Goal: Check status: Check status

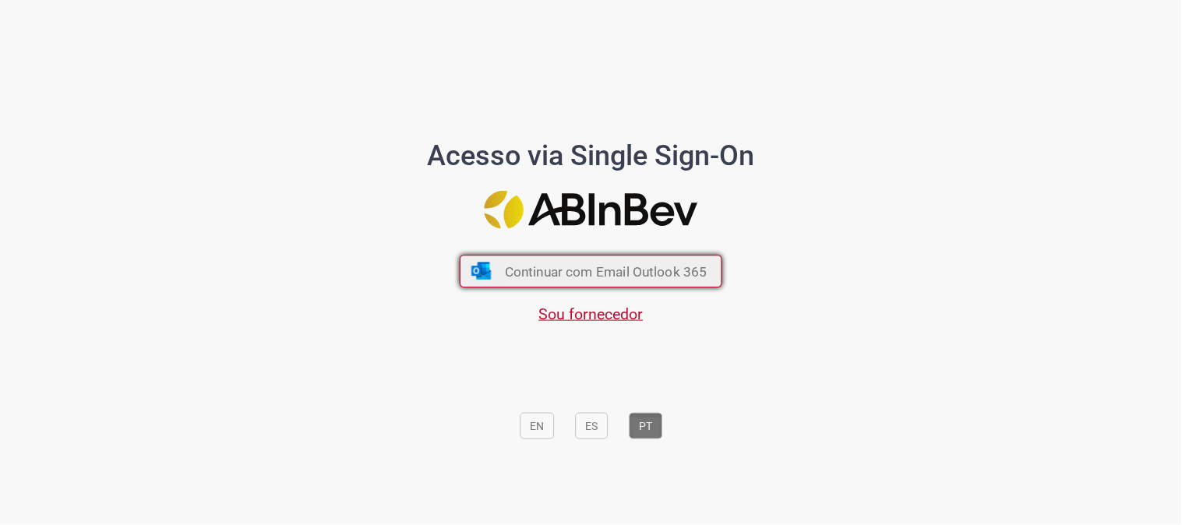
click at [569, 262] on button "Continuar com Email Outlook 365" at bounding box center [591, 271] width 263 height 33
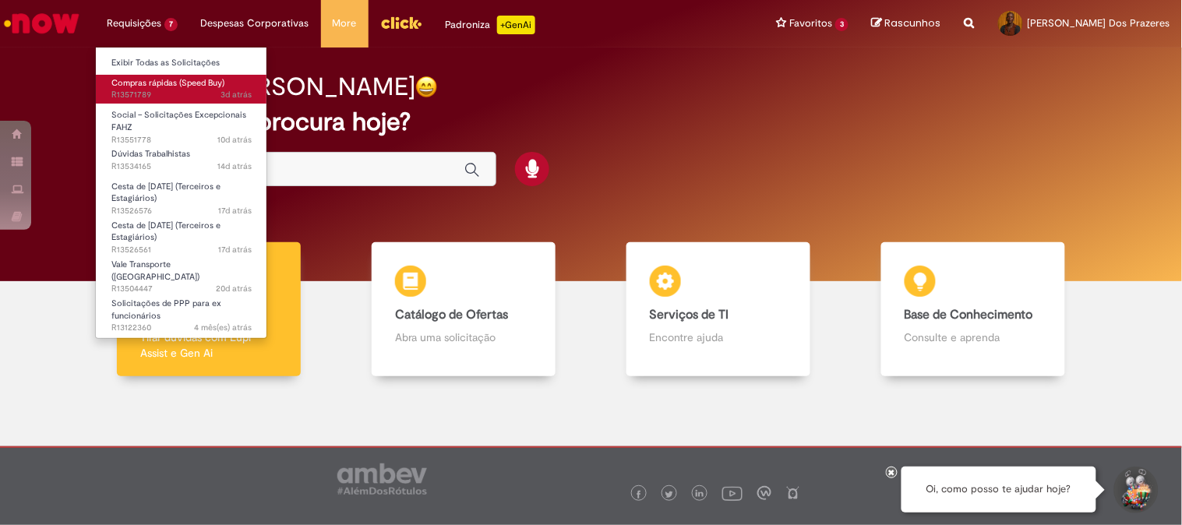
click at [137, 89] on span "3d atrás 3 dias atrás R13571789" at bounding box center [181, 95] width 140 height 12
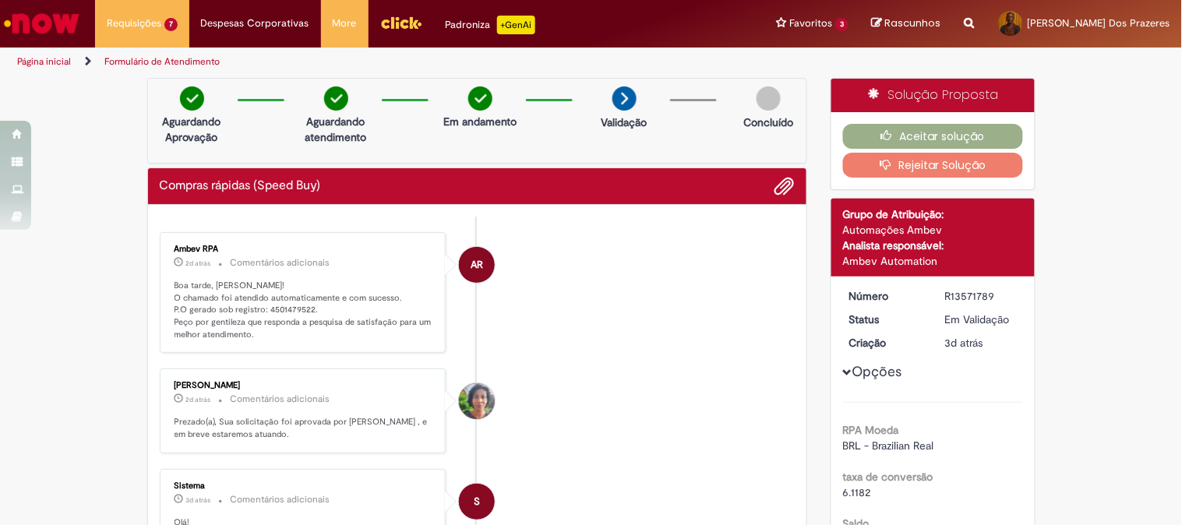
click at [275, 309] on p "Boa tarde, [PERSON_NAME]! O chamado foi atendido automaticamente e com sucesso.…" at bounding box center [305, 311] width 260 height 62
copy p "4501479522"
